Goal: Task Accomplishment & Management: Use online tool/utility

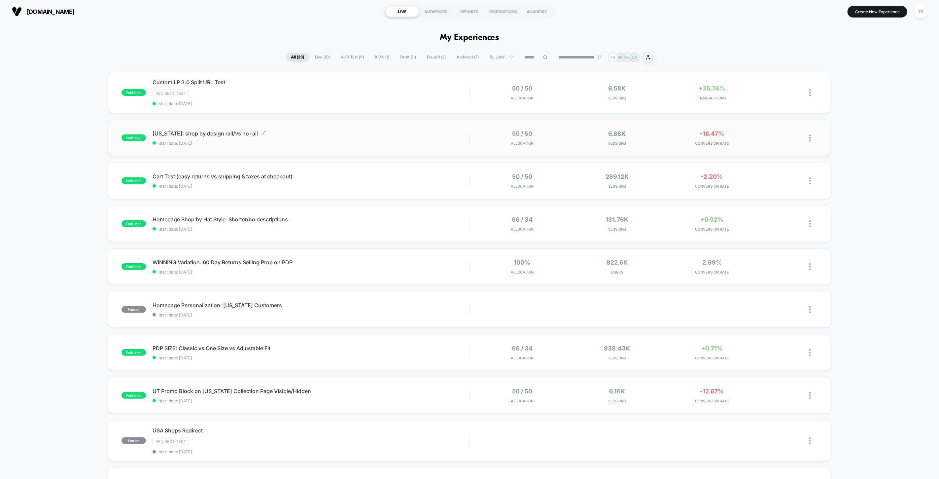
click at [193, 132] on span "[US_STATE]: shop by design rail/vs no rail Click to edit experience details" at bounding box center [310, 133] width 317 height 7
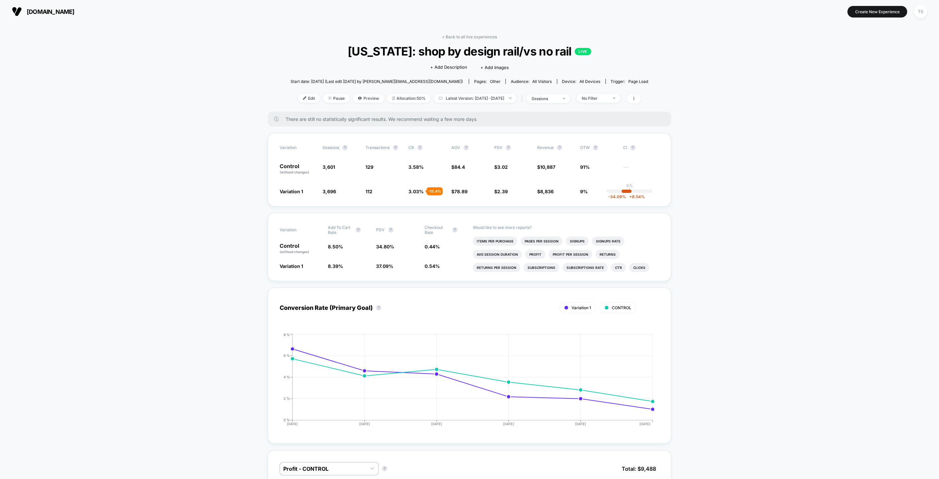
drag, startPoint x: 355, startPoint y: 97, endPoint x: 538, endPoint y: 129, distance: 186.4
click at [355, 97] on span "Preview" at bounding box center [368, 98] width 31 height 9
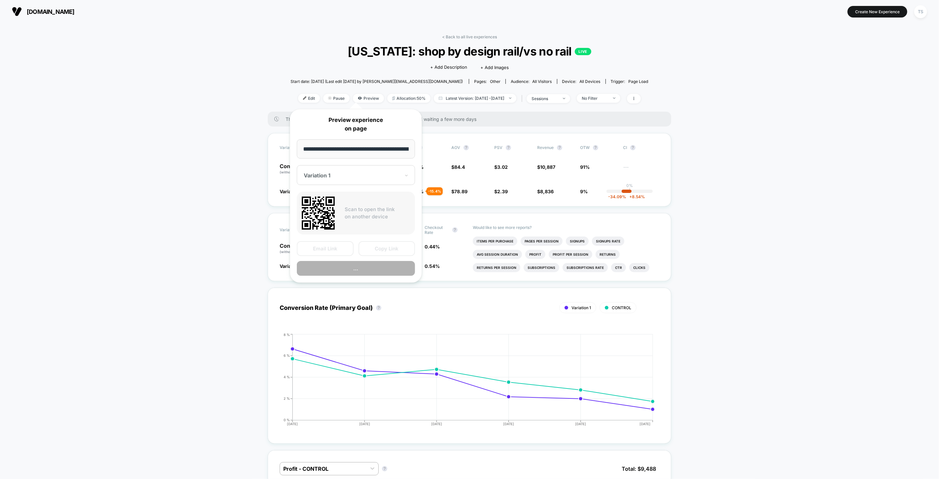
scroll to position [0, 51]
click at [346, 177] on div at bounding box center [352, 175] width 96 height 7
click at [322, 209] on div "CONTROL" at bounding box center [356, 210] width 112 height 12
click at [359, 266] on button "Preview" at bounding box center [356, 268] width 118 height 15
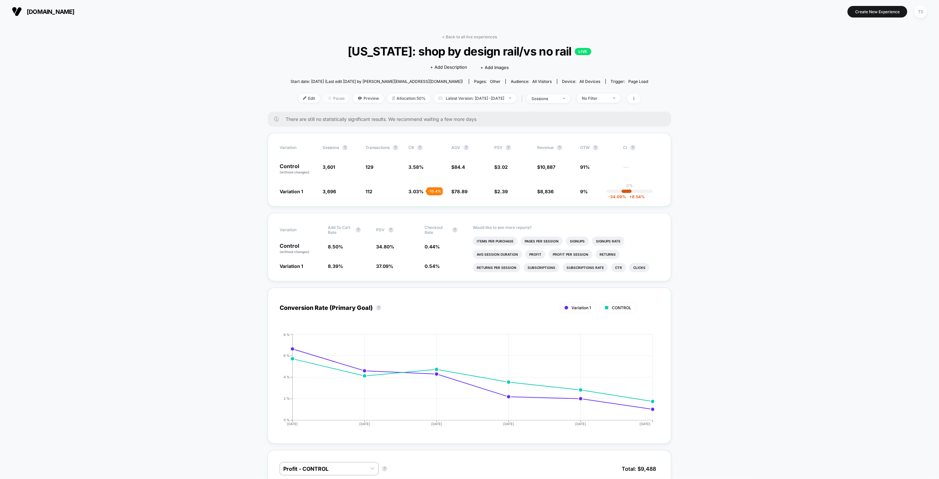
click at [328, 97] on span "Pause" at bounding box center [336, 98] width 26 height 9
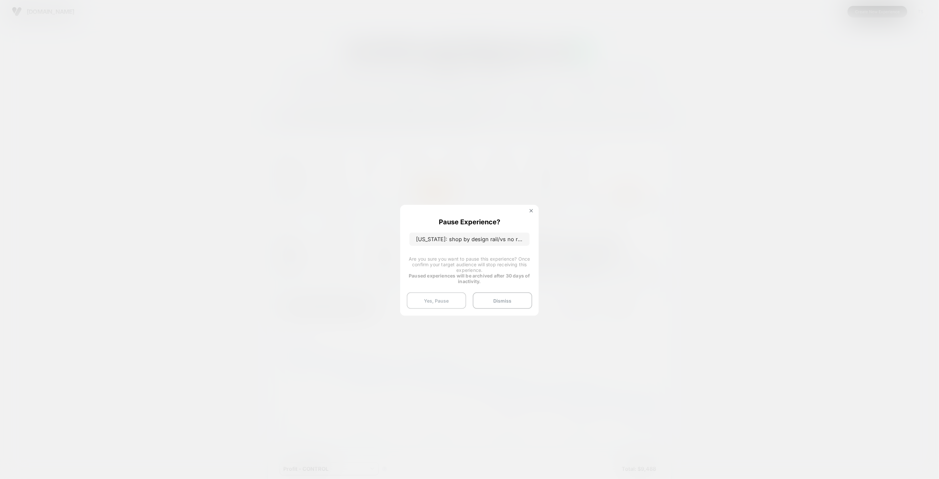
click at [436, 301] on button "Yes, Pause" at bounding box center [436, 300] width 59 height 17
